Goal: Information Seeking & Learning: Learn about a topic

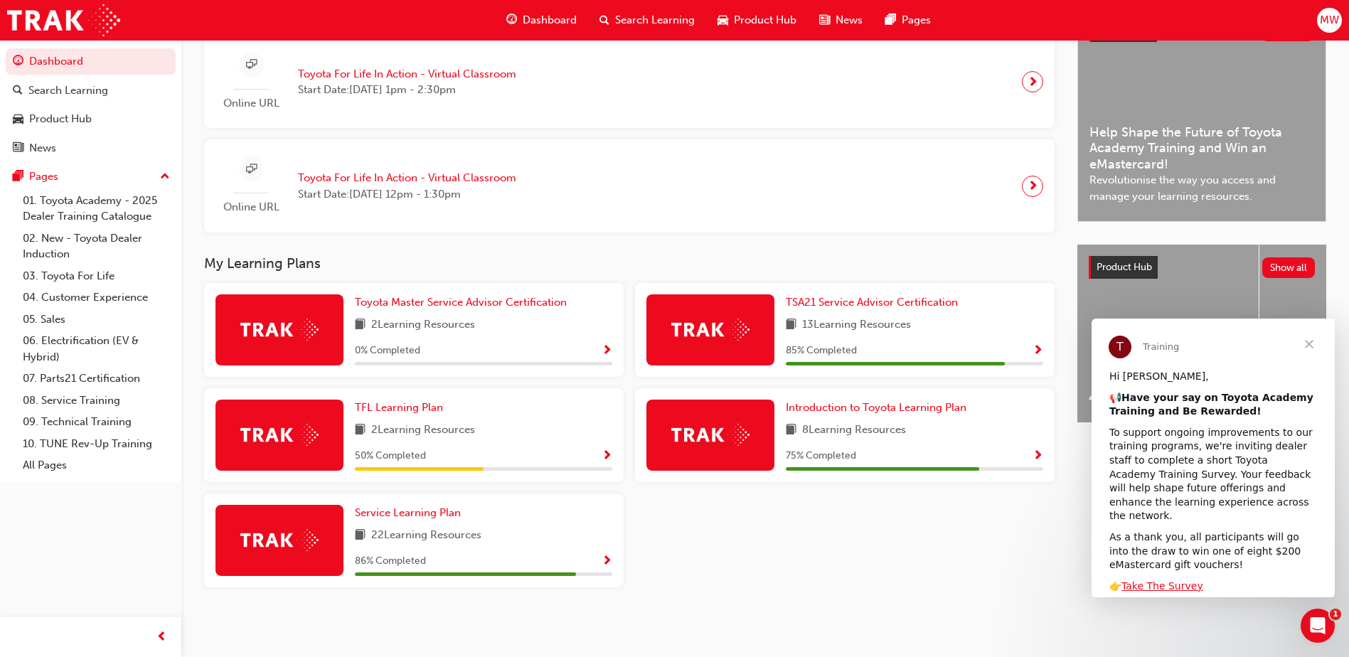
scroll to position [360, 0]
click at [914, 304] on span "TSA21 Service Advisor Certification" at bounding box center [872, 302] width 172 height 13
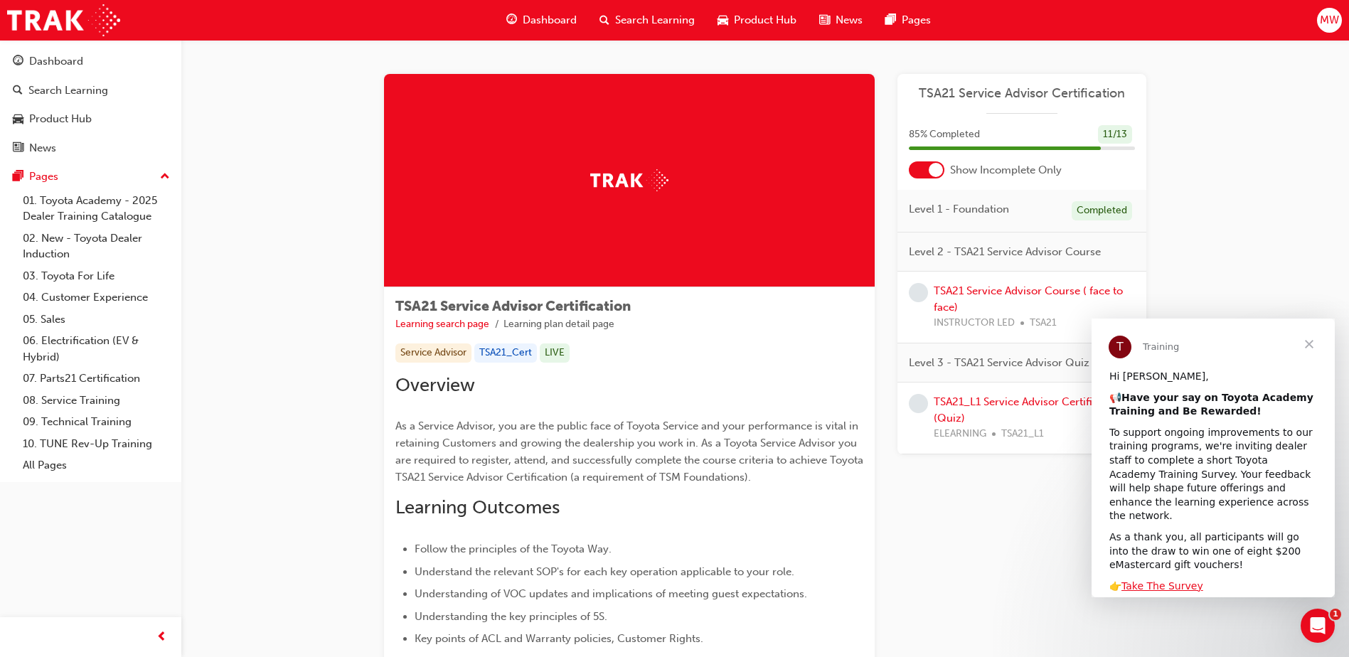
click at [1310, 349] on span "Close" at bounding box center [1308, 344] width 51 height 51
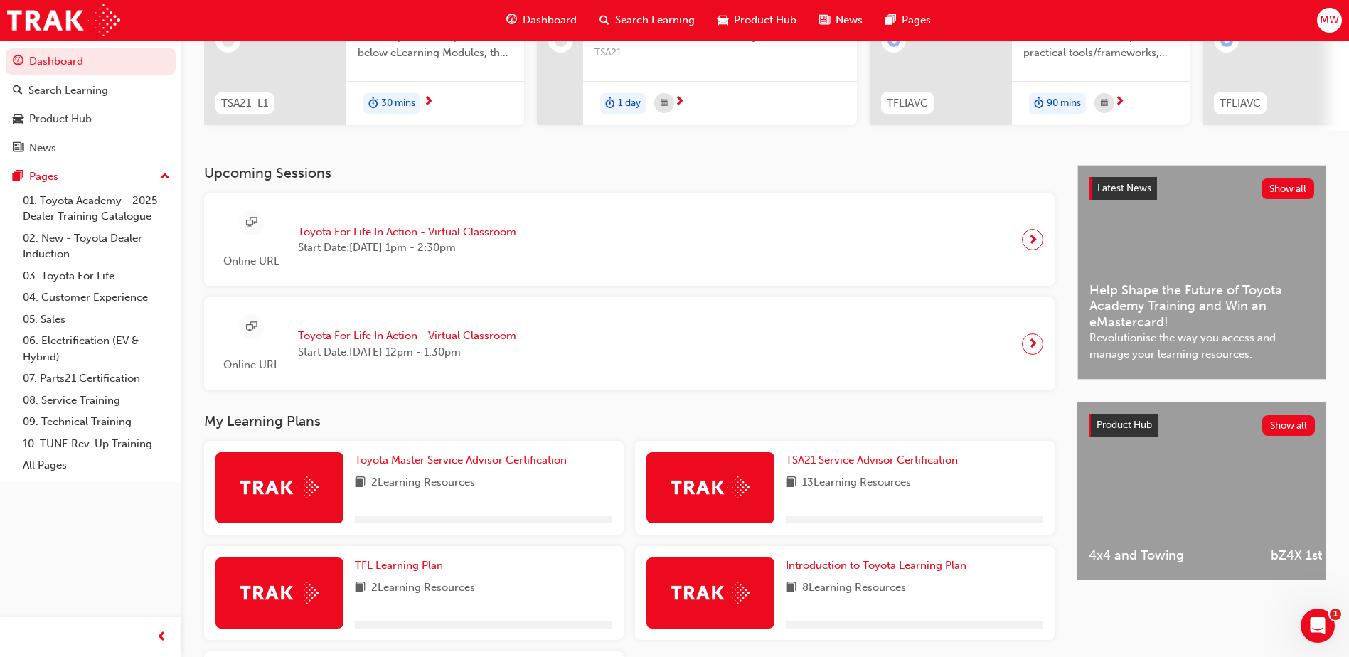
scroll to position [356, 0]
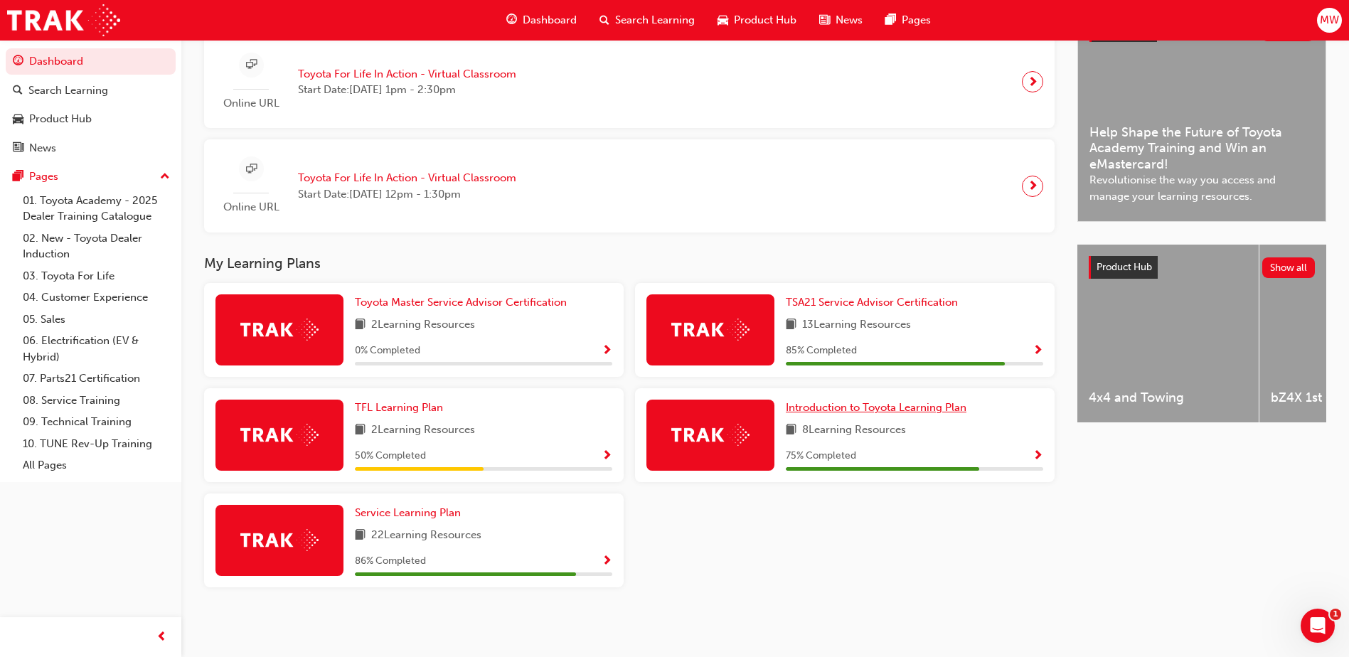
click at [848, 413] on span "Introduction to Toyota Learning Plan" at bounding box center [876, 407] width 181 height 13
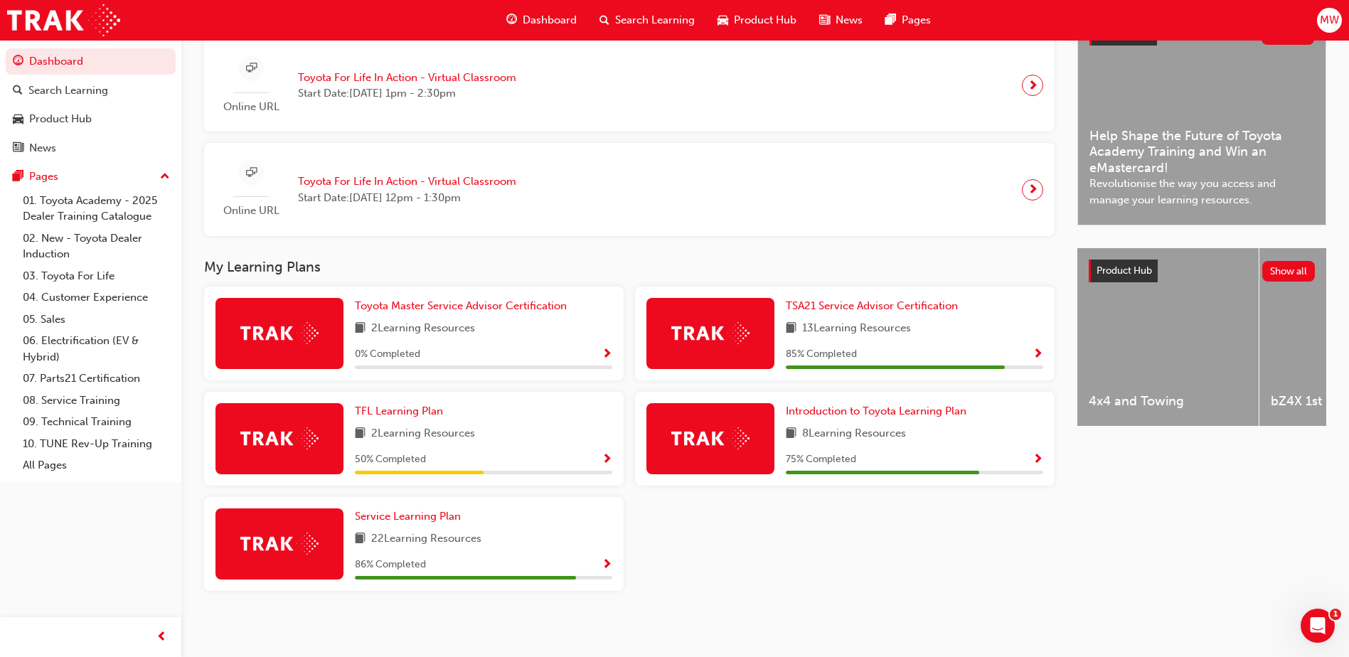
scroll to position [360, 0]
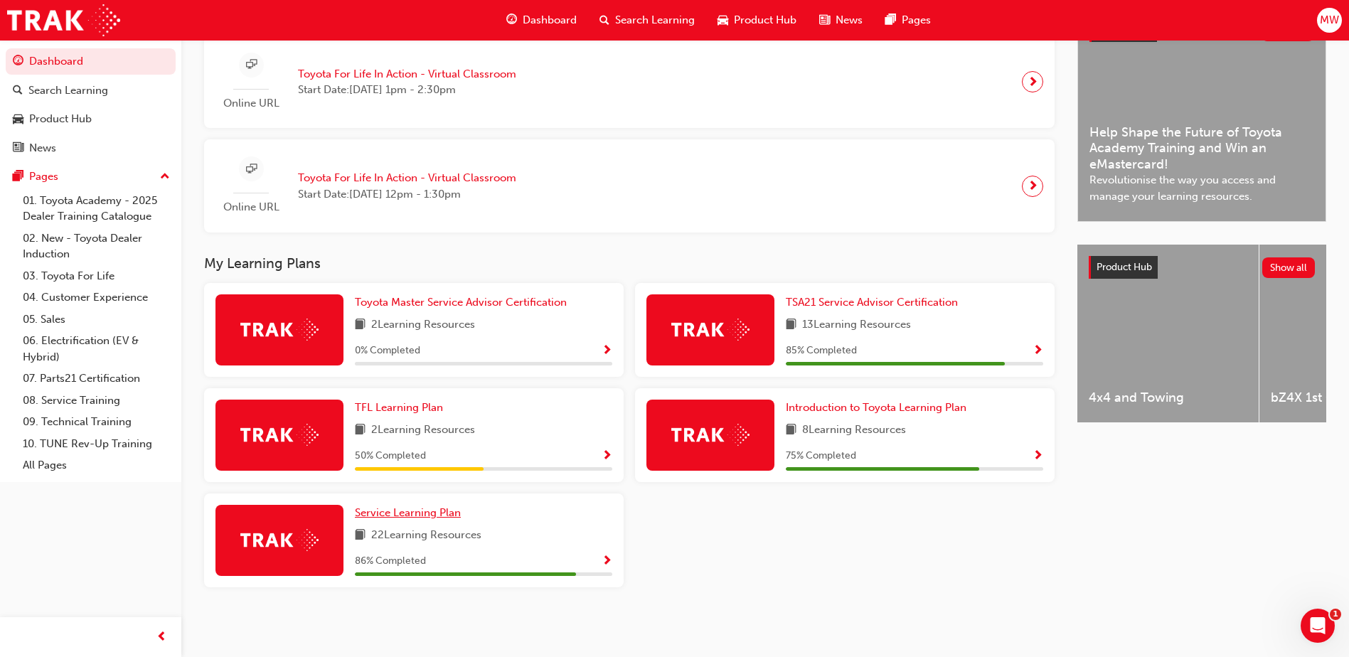
click at [433, 511] on span "Service Learning Plan" at bounding box center [408, 512] width 106 height 13
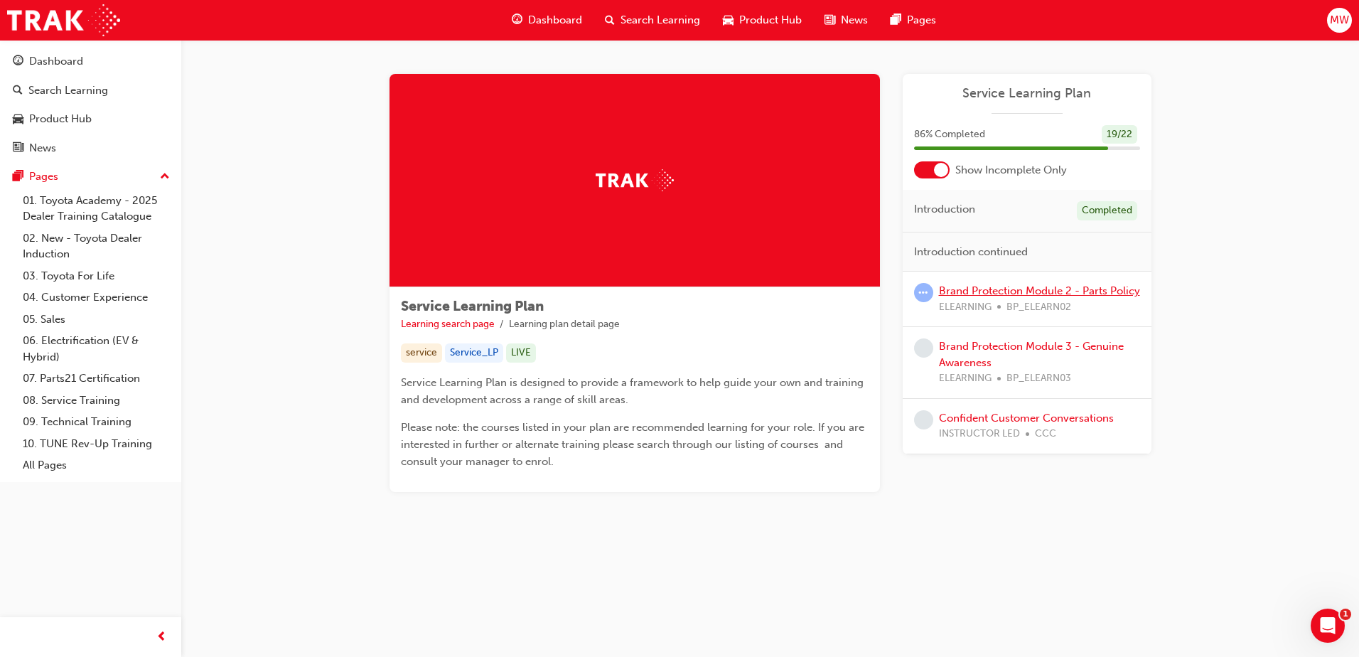
click at [1109, 294] on link "Brand Protection Module 2 - Parts Policy" at bounding box center [1039, 290] width 201 height 13
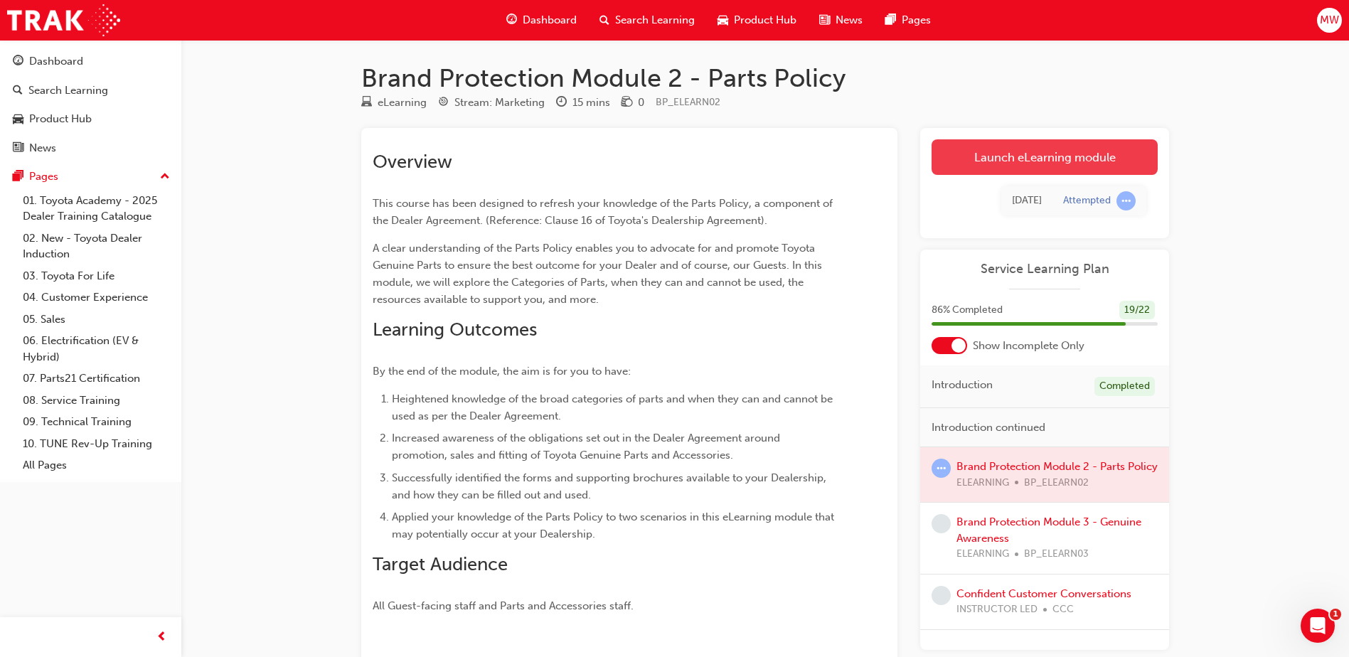
click at [1073, 156] on link "Launch eLearning module" at bounding box center [1044, 157] width 226 height 36
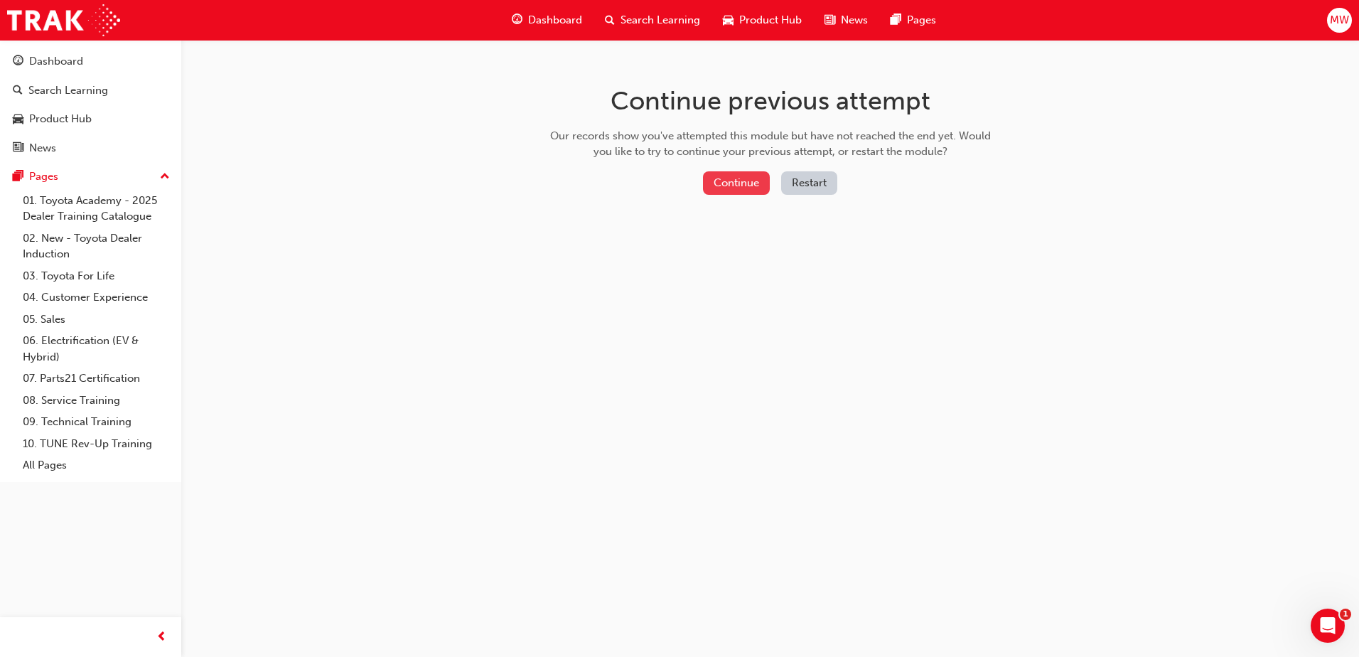
click at [740, 183] on button "Continue" at bounding box center [736, 182] width 67 height 23
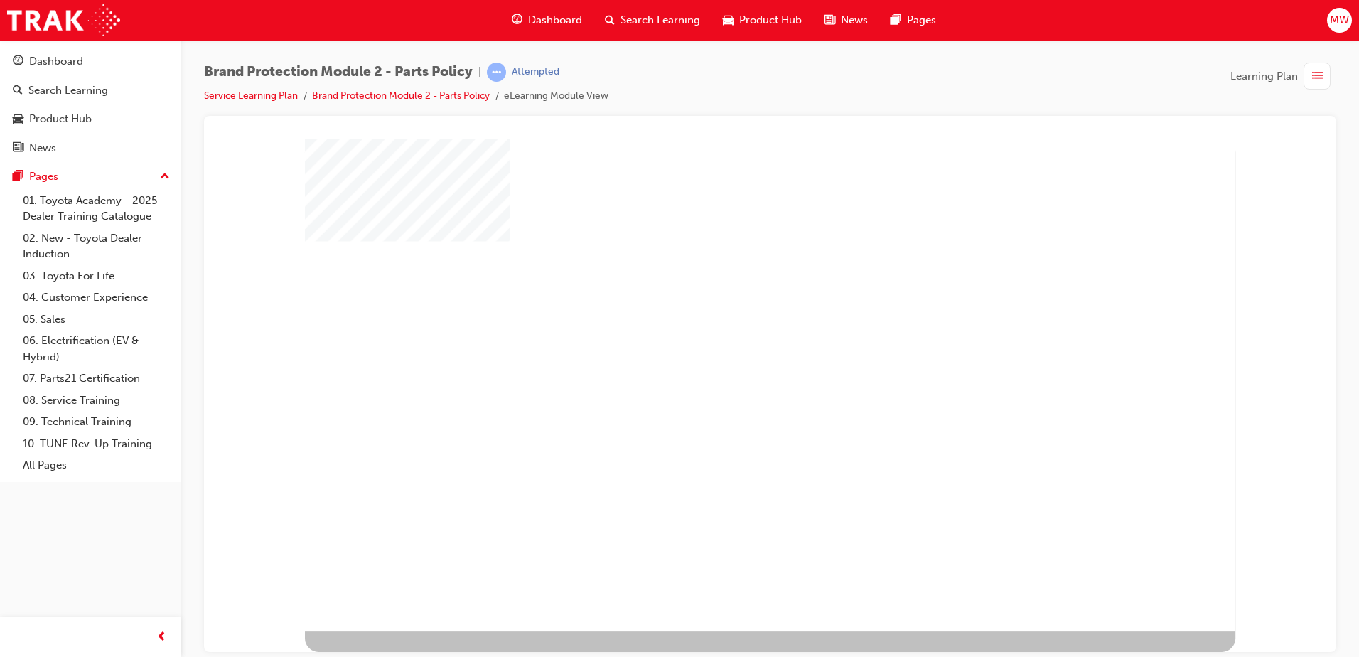
click at [731, 345] on div "play" at bounding box center [731, 345] width 0 height 0
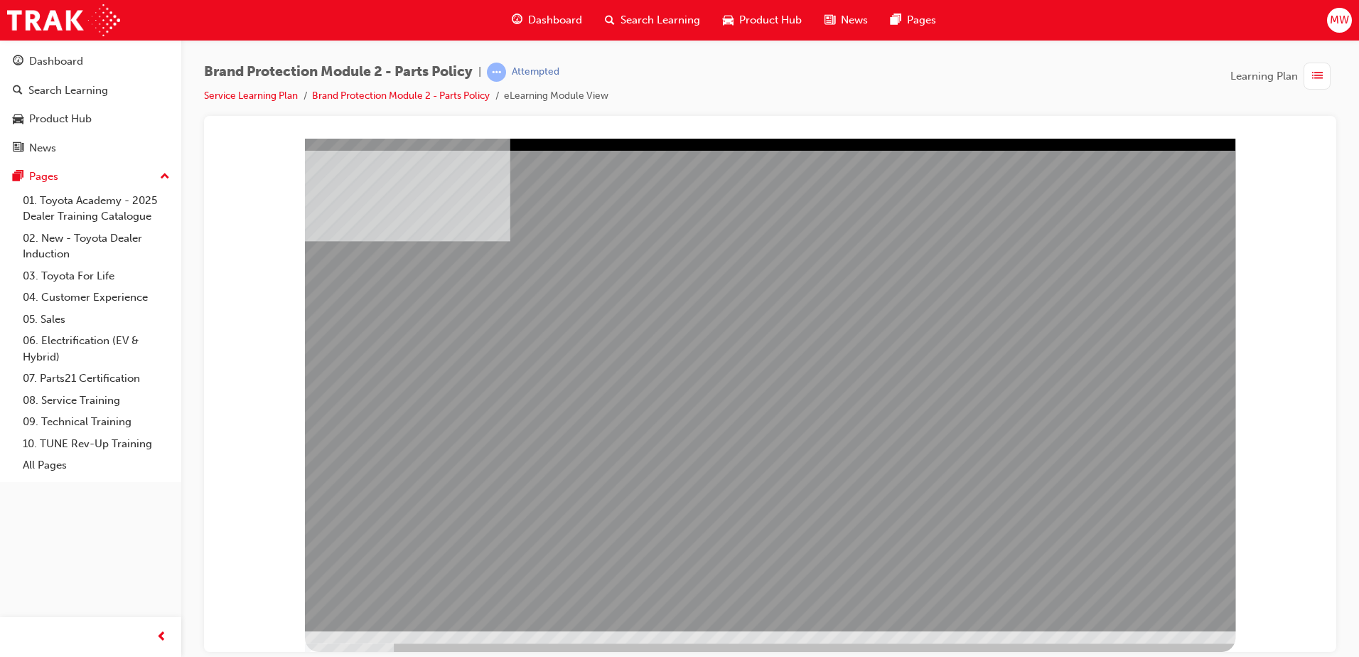
drag, startPoint x: 958, startPoint y: 432, endPoint x: 887, endPoint y: 429, distance: 71.1
click at [956, 432] on div "multistate" at bounding box center [770, 384] width 931 height 493
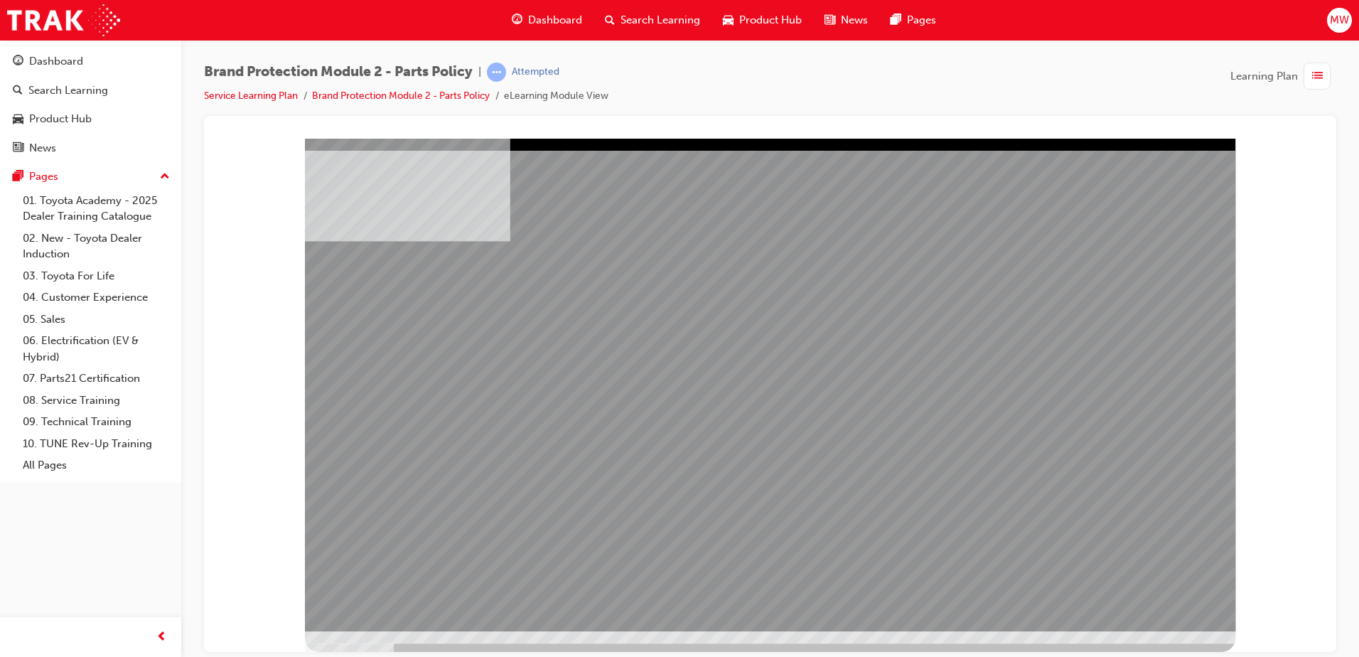
drag, startPoint x: 939, startPoint y: 375, endPoint x: 967, endPoint y: 392, distance: 32.8
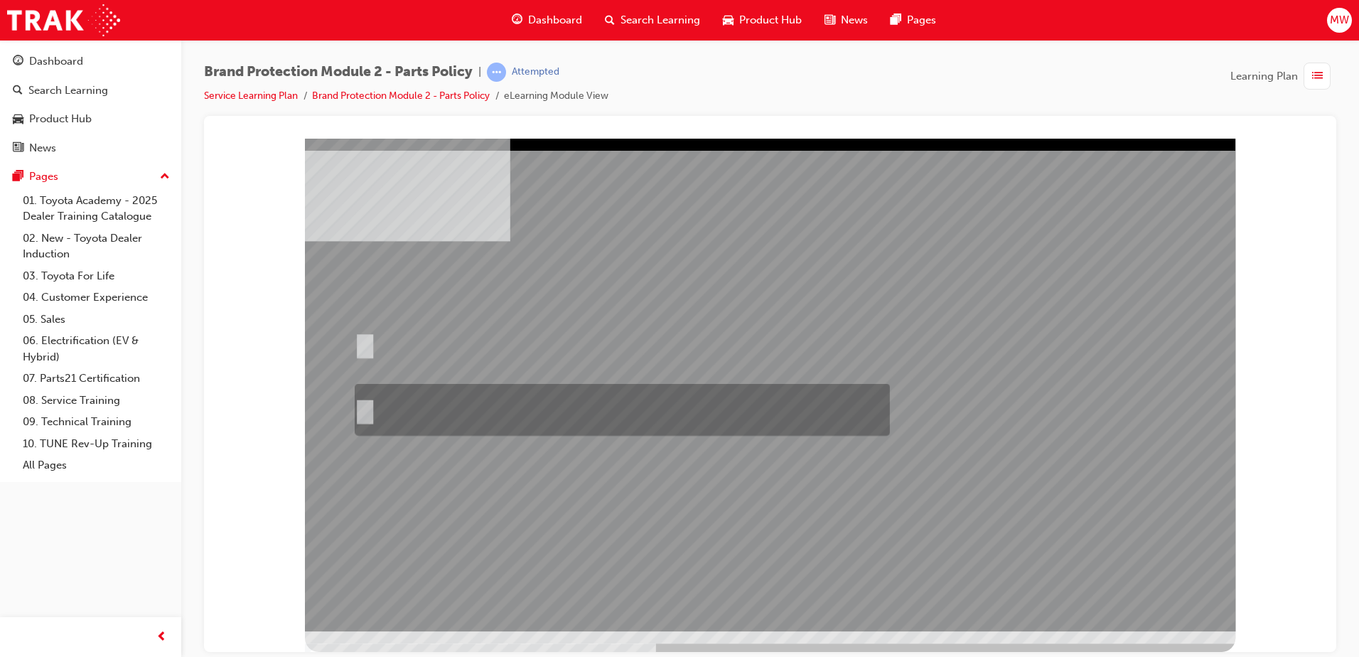
radio input "true"
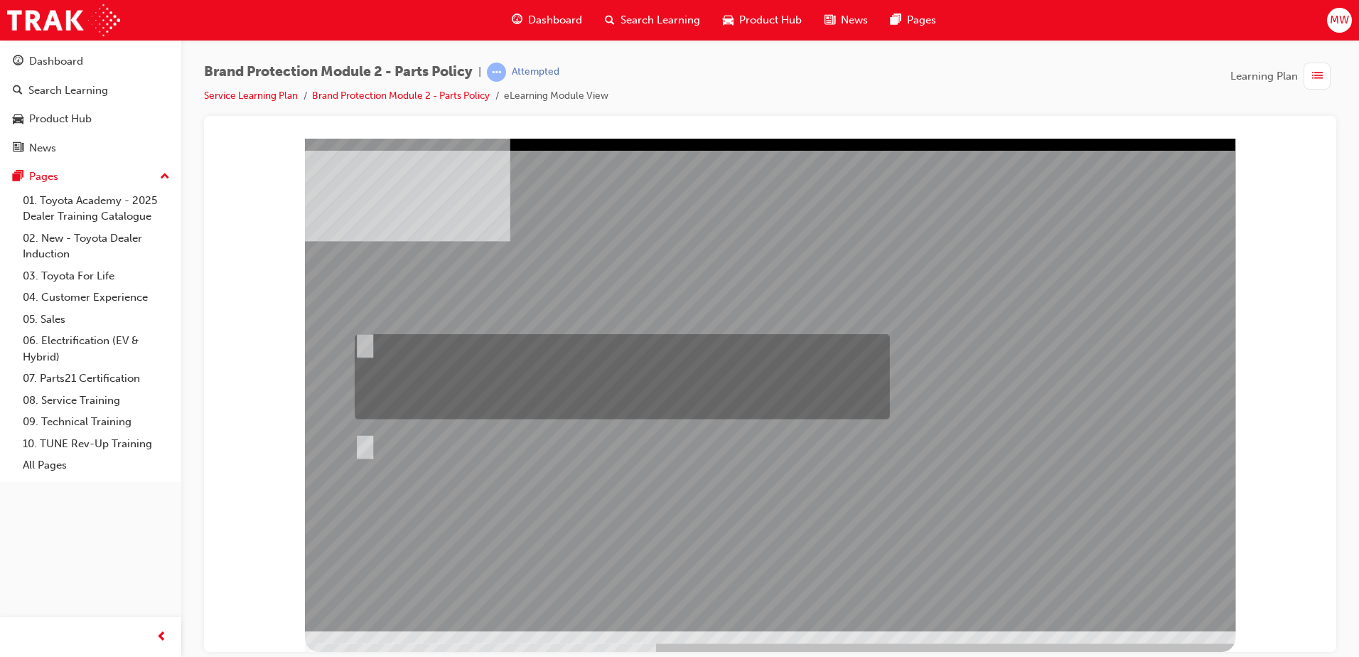
radio input "true"
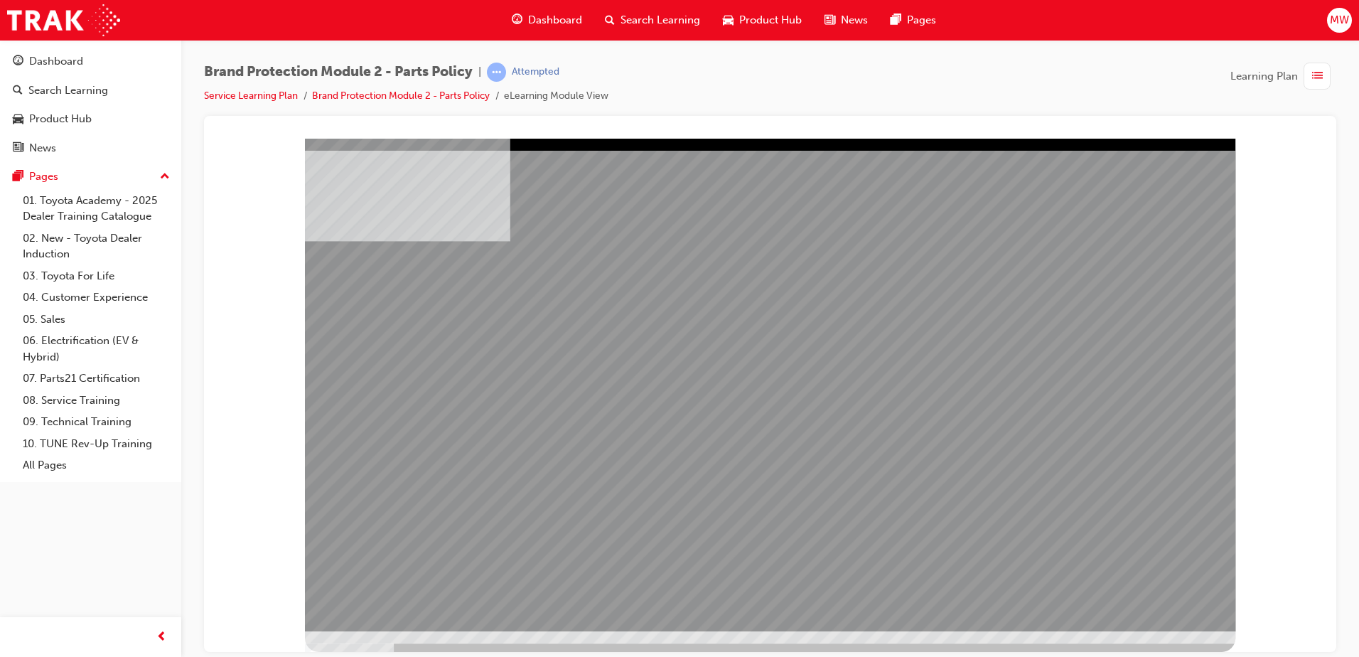
drag, startPoint x: 908, startPoint y: 440, endPoint x: 835, endPoint y: 442, distance: 72.6
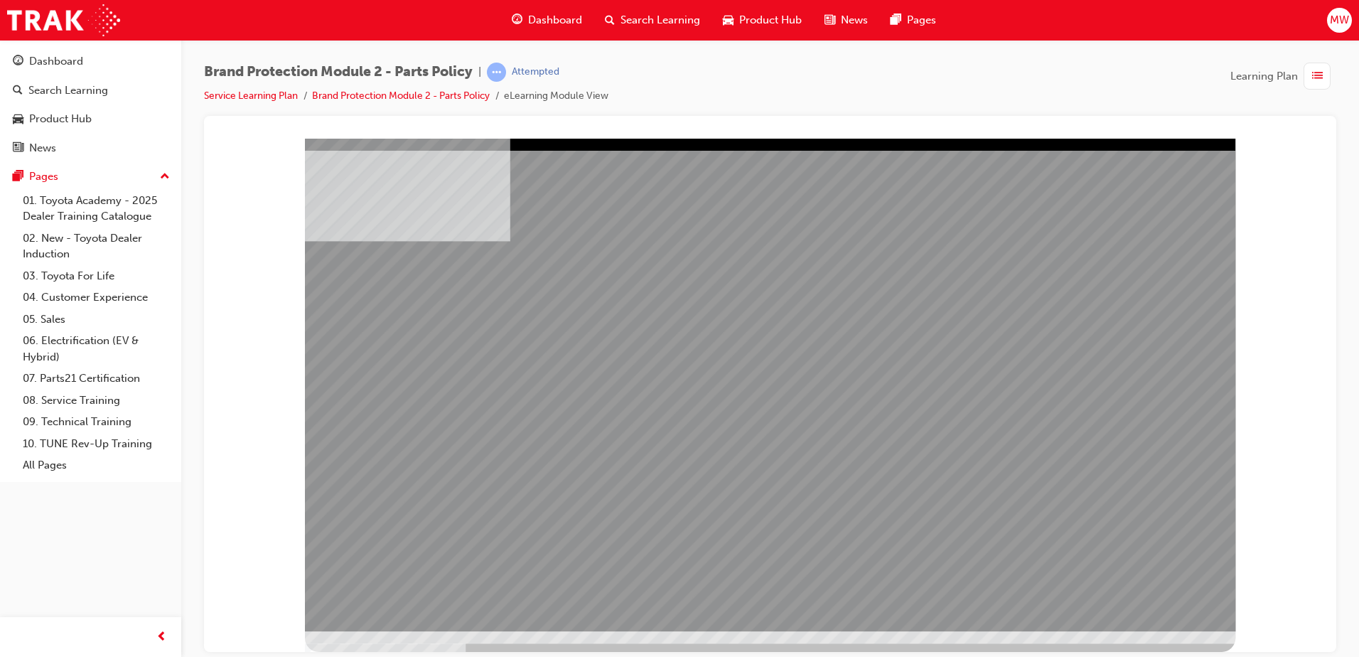
drag, startPoint x: 1152, startPoint y: 582, endPoint x: 1152, endPoint y: 593, distance: 11.4
click at [1152, 593] on div "multistate" at bounding box center [770, 384] width 931 height 493
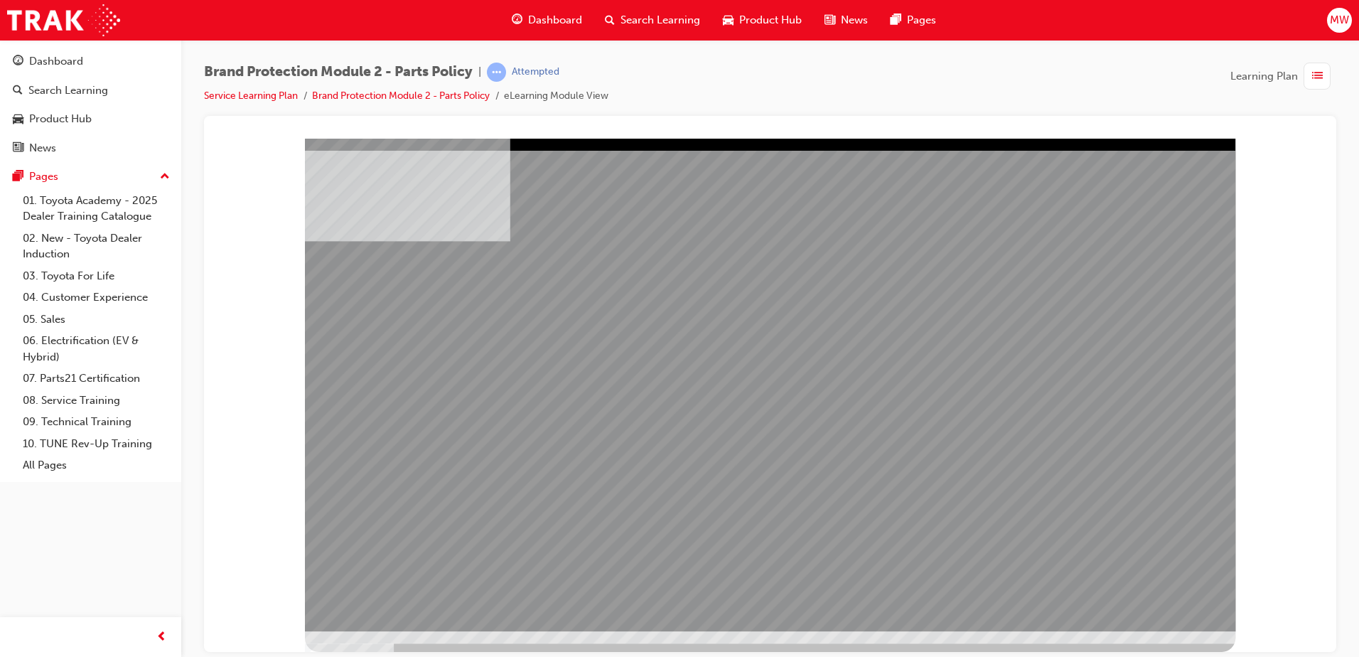
drag, startPoint x: 1038, startPoint y: 437, endPoint x: 899, endPoint y: 442, distance: 139.4
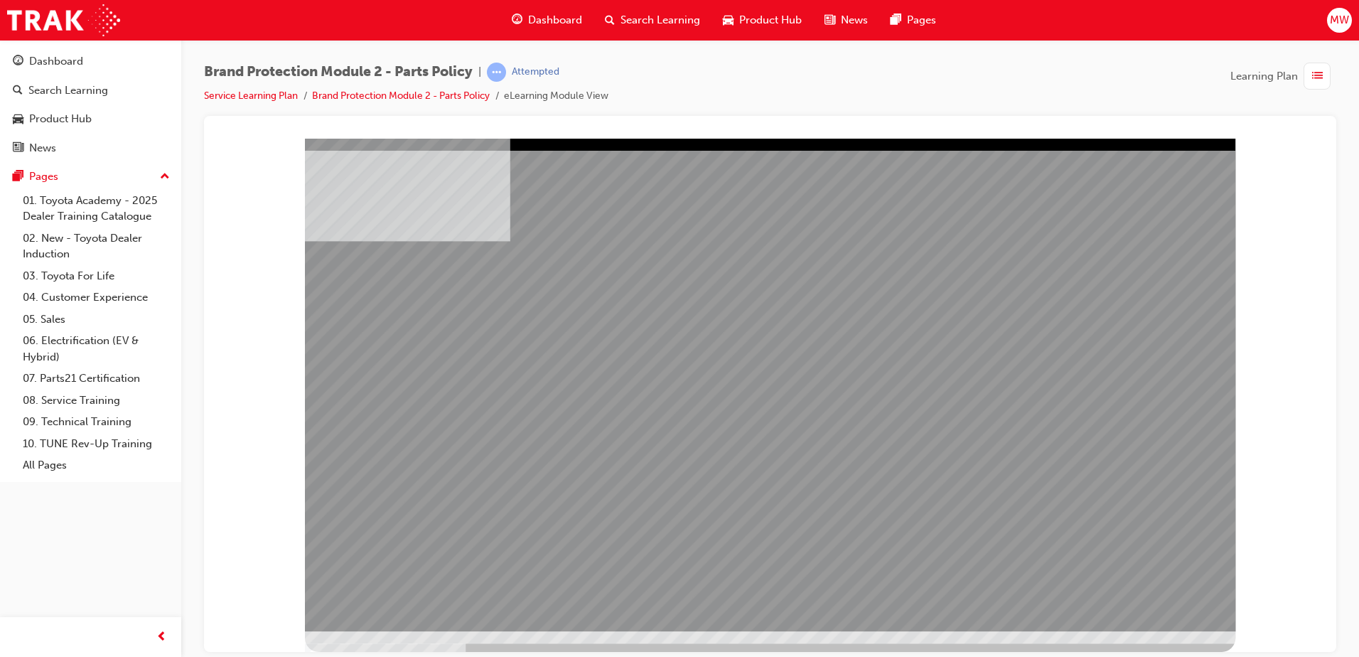
drag, startPoint x: 583, startPoint y: 430, endPoint x: 671, endPoint y: 434, distance: 88.2
click at [595, 432] on div "multistate" at bounding box center [770, 384] width 931 height 493
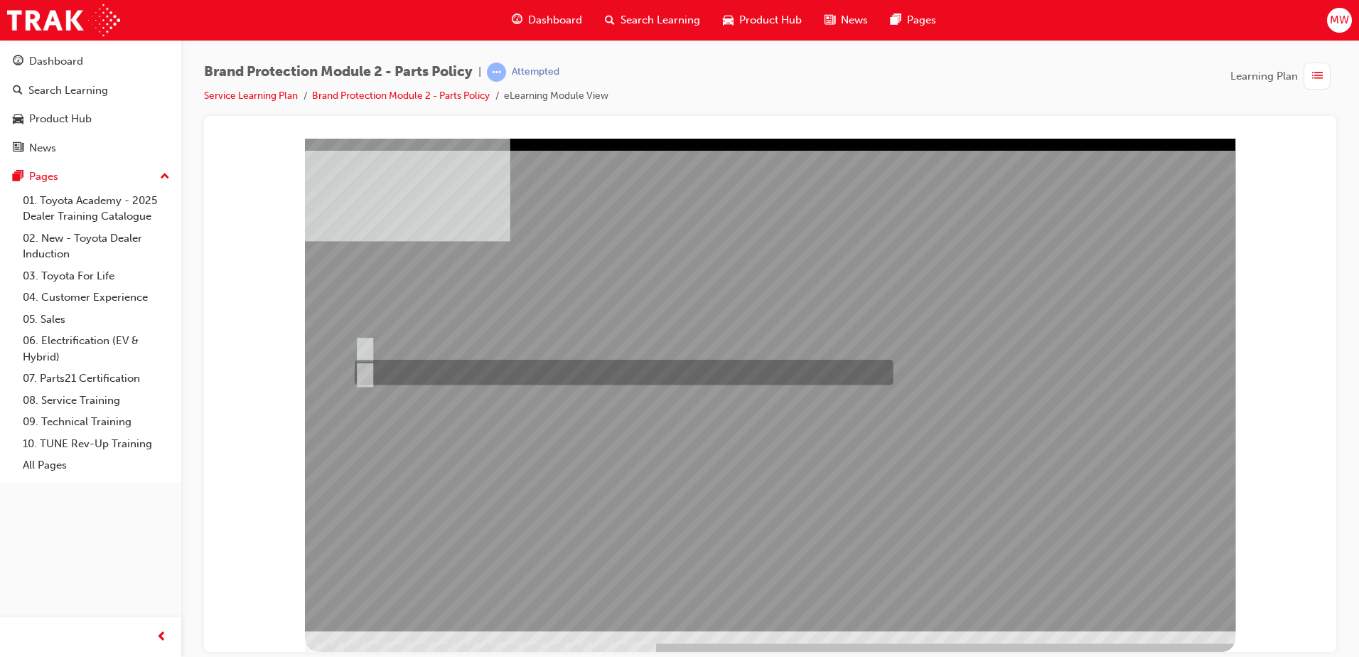
radio input "true"
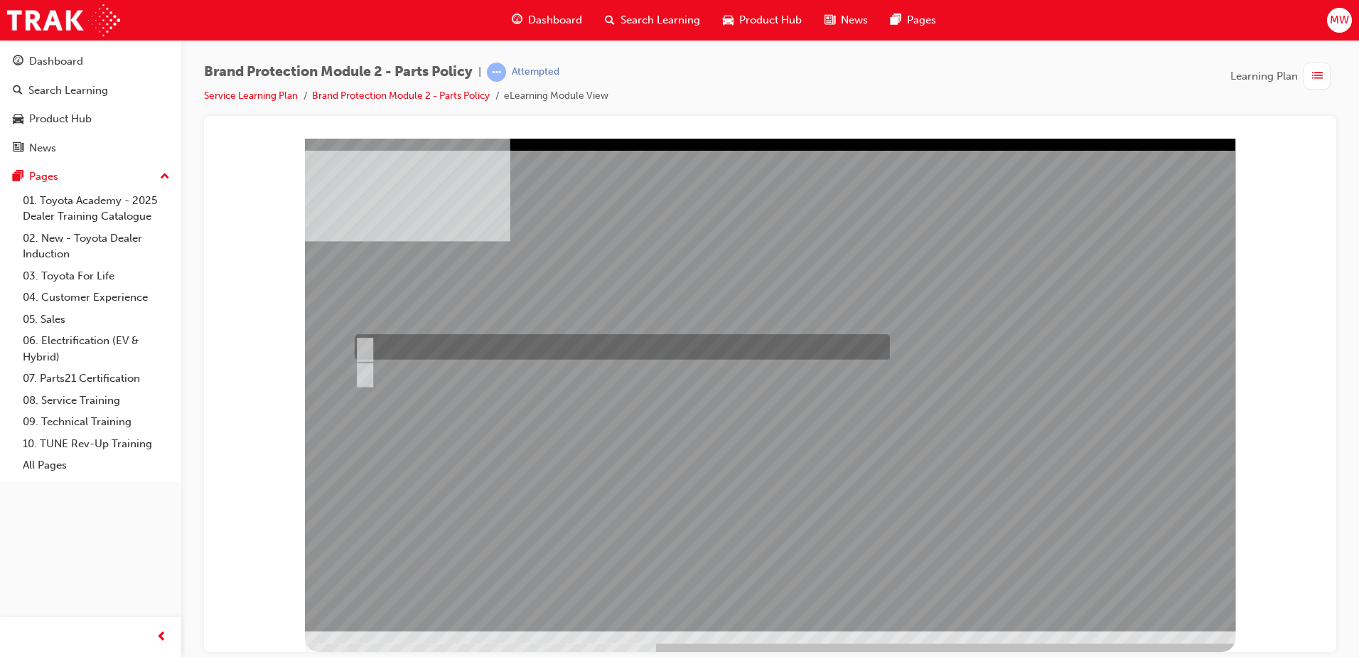
radio input "true"
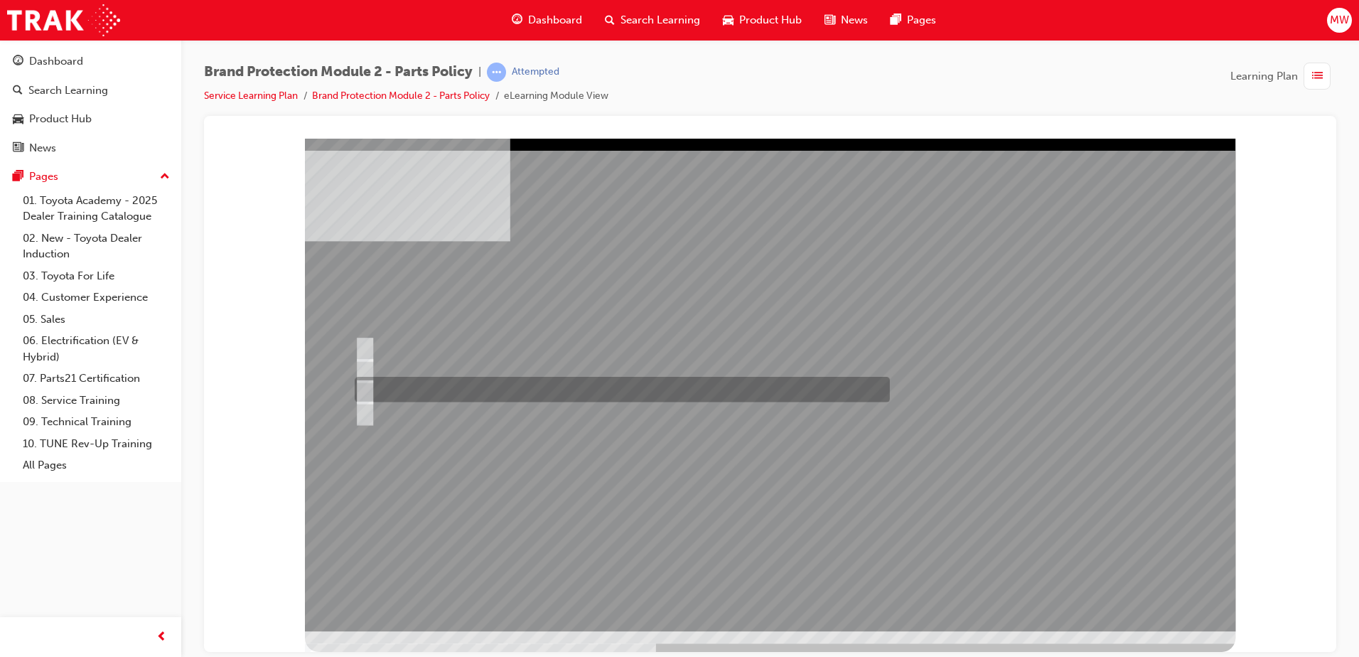
radio input "true"
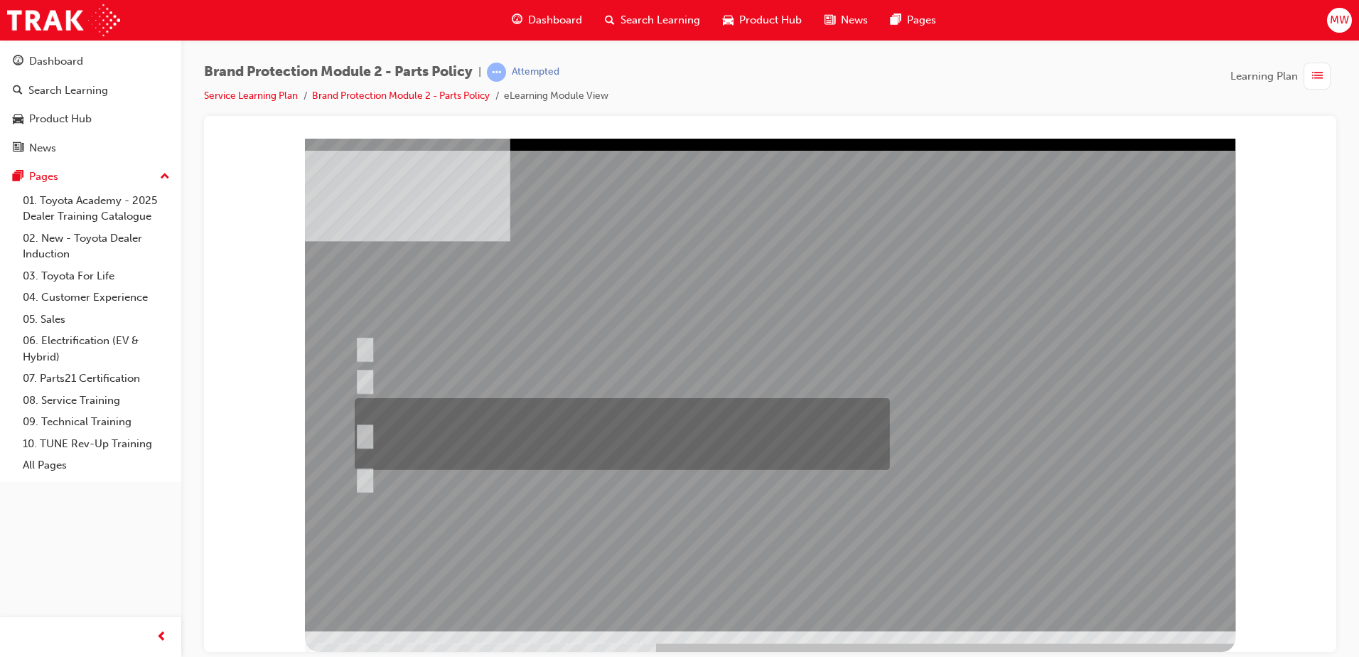
radio input "true"
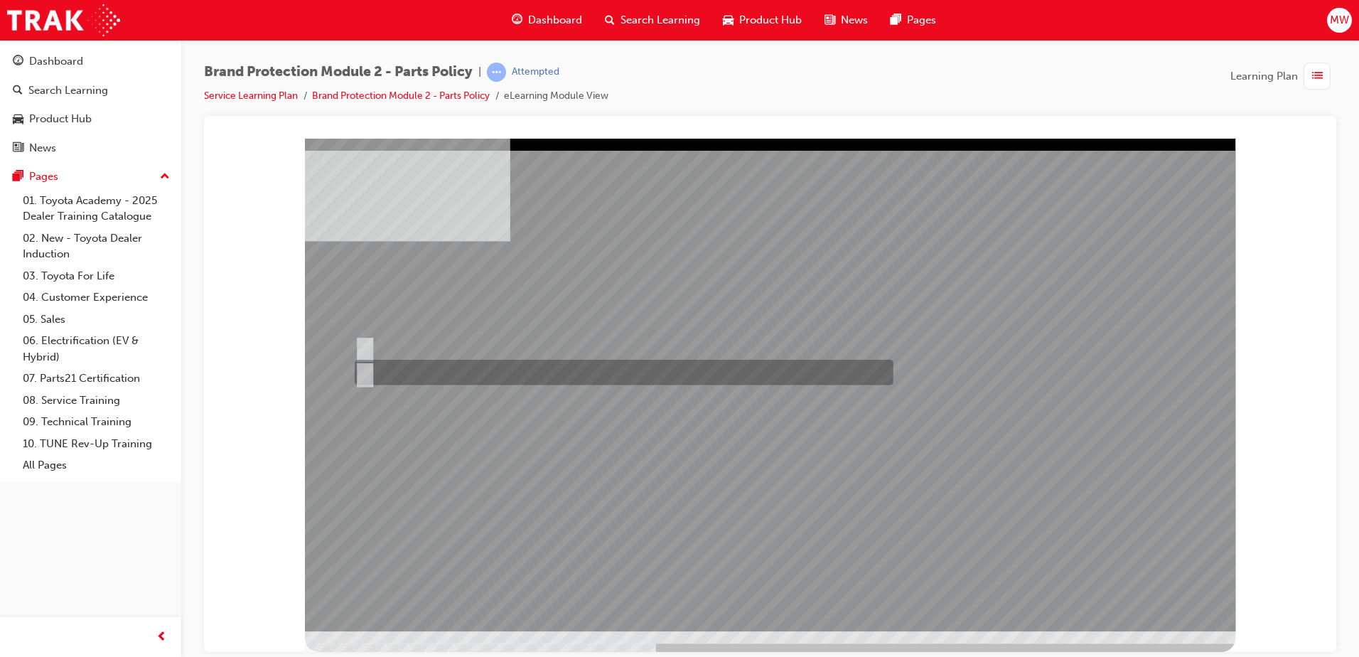
radio input "true"
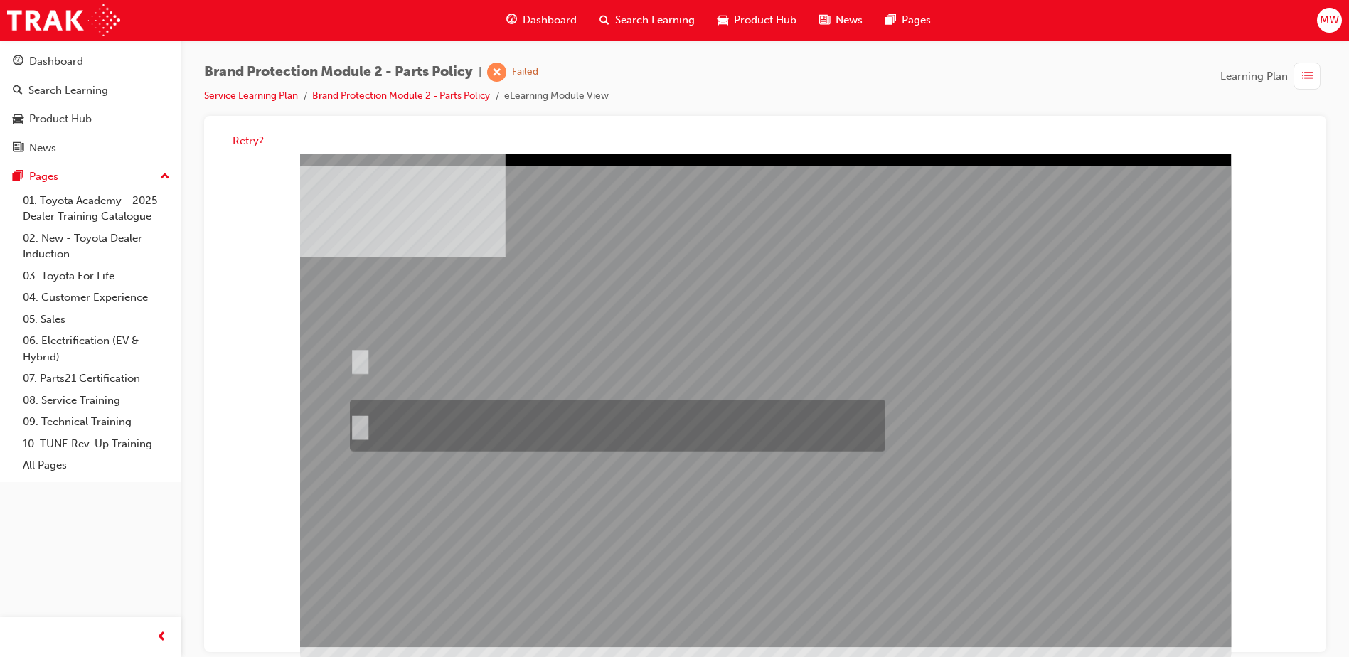
radio input "true"
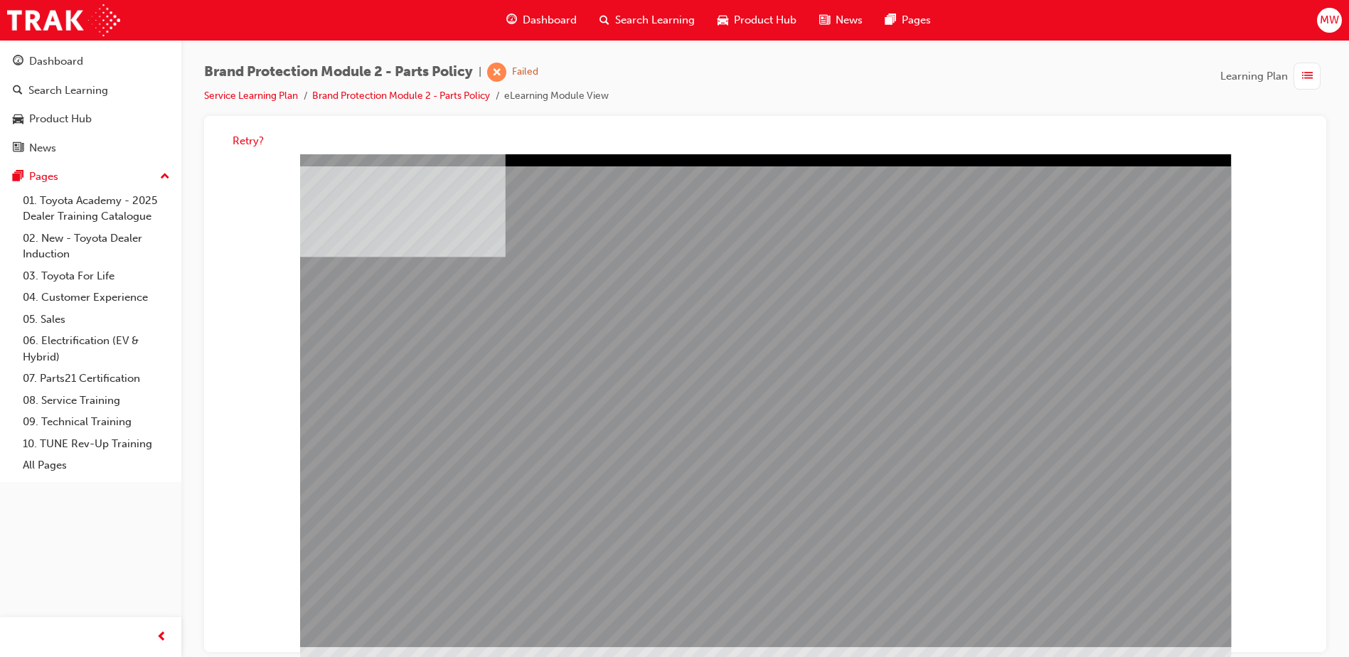
drag, startPoint x: 1165, startPoint y: 646, endPoint x: 1150, endPoint y: 612, distance: 36.6
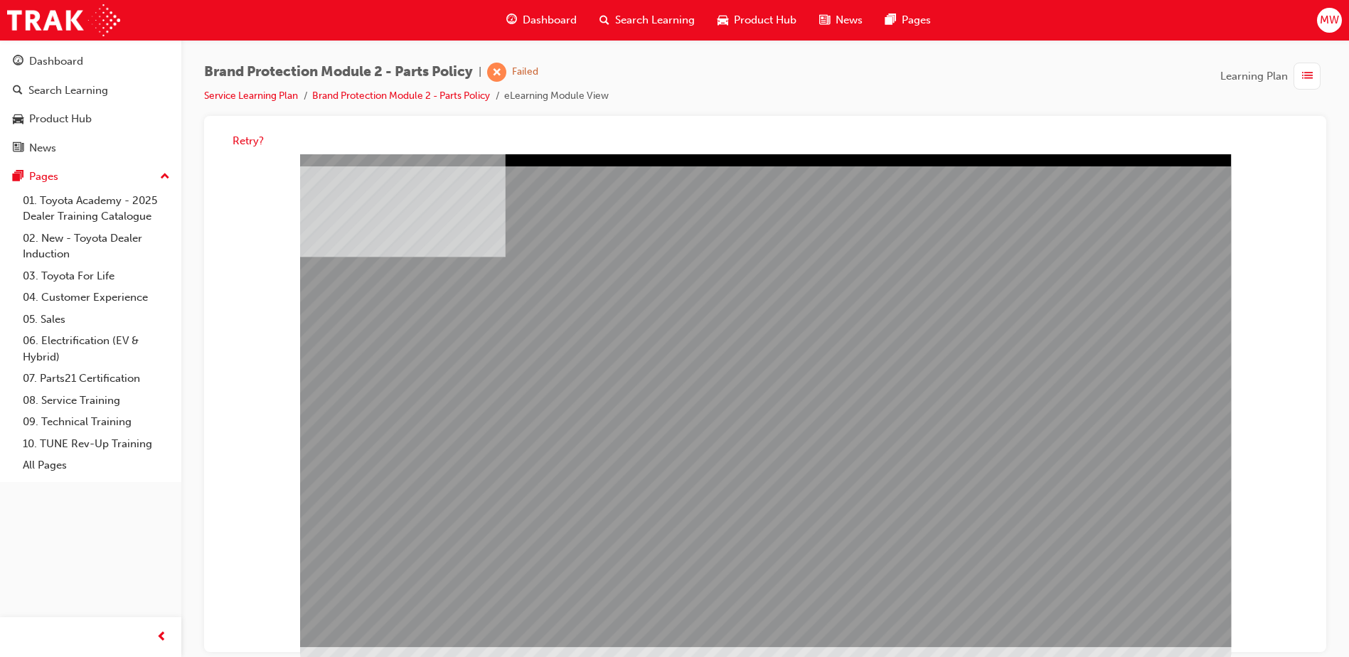
drag, startPoint x: 1019, startPoint y: 366, endPoint x: 1010, endPoint y: 368, distance: 9.4
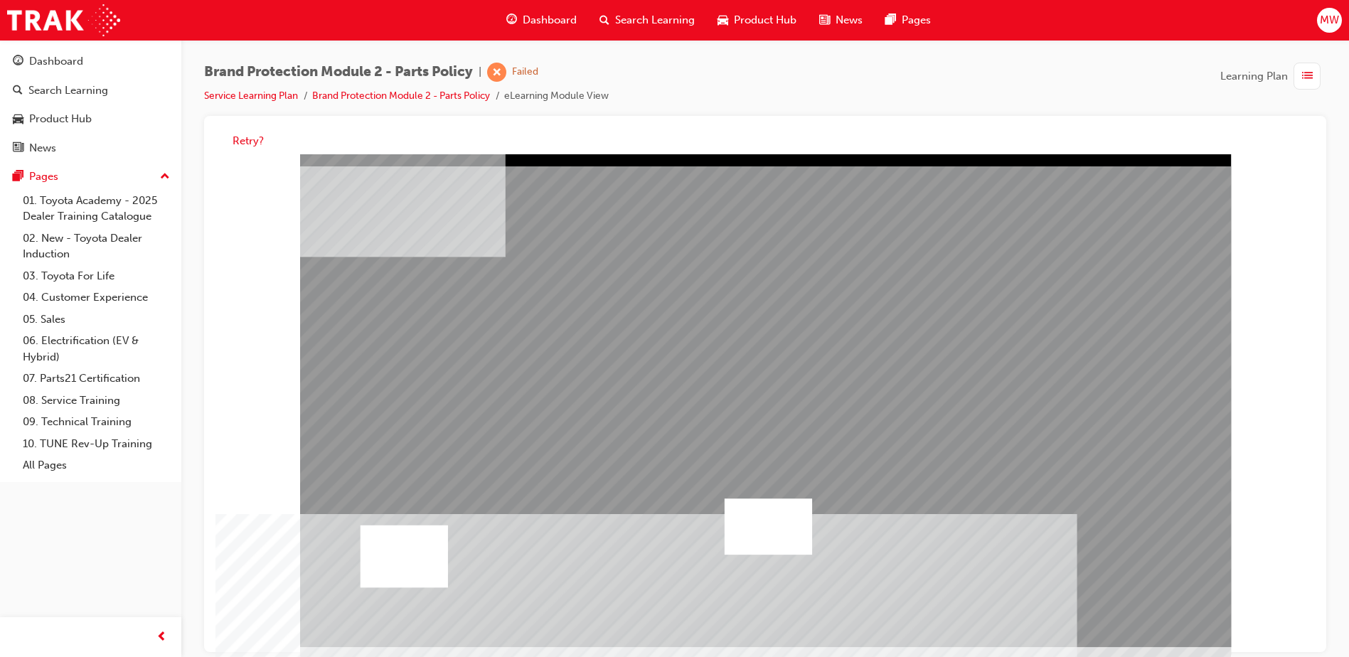
drag, startPoint x: 464, startPoint y: 441, endPoint x: 450, endPoint y: 338, distance: 103.3
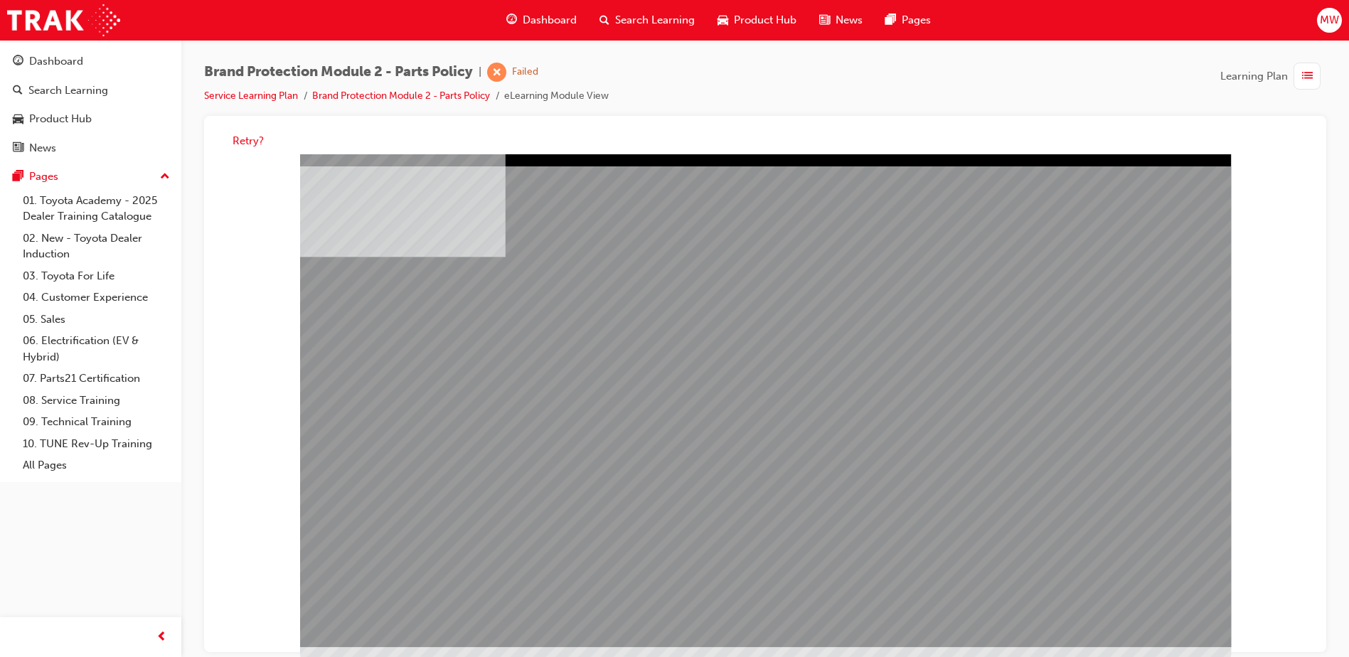
drag, startPoint x: 624, startPoint y: 572, endPoint x: 831, endPoint y: 602, distance: 208.9
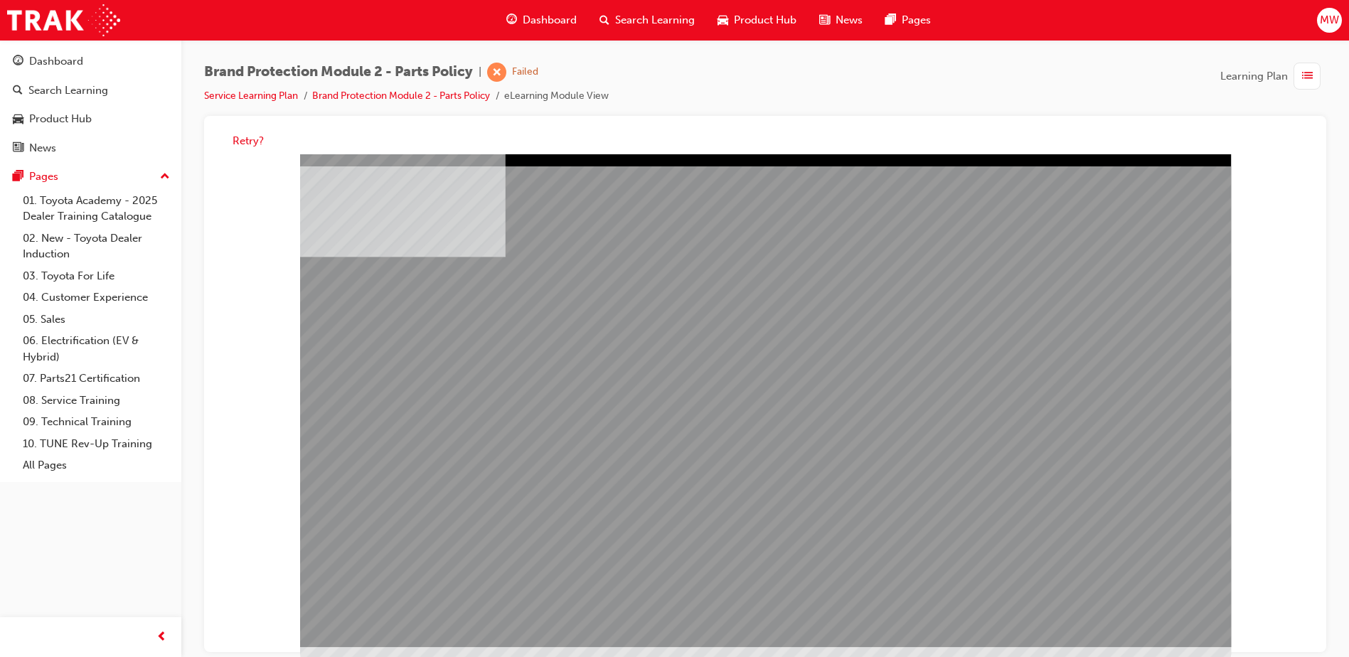
click at [668, 584] on div at bounding box center [765, 400] width 931 height 493
drag, startPoint x: 1154, startPoint y: 619, endPoint x: 1153, endPoint y: 612, distance: 7.3
